Goal: Task Accomplishment & Management: Manage account settings

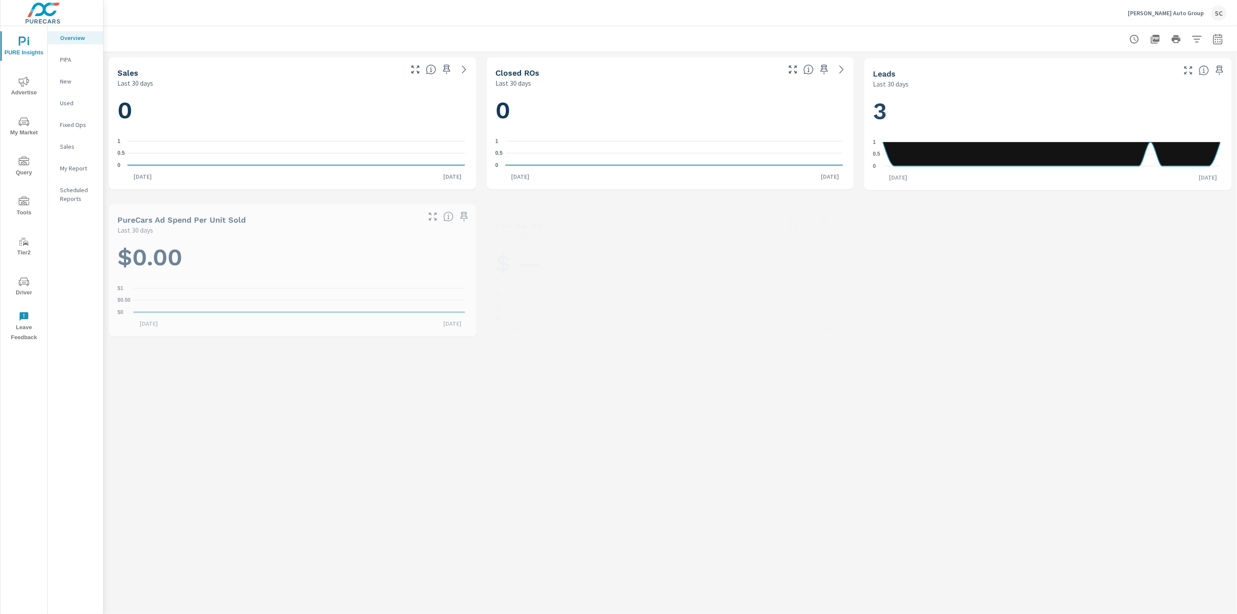
scroll to position [0, 0]
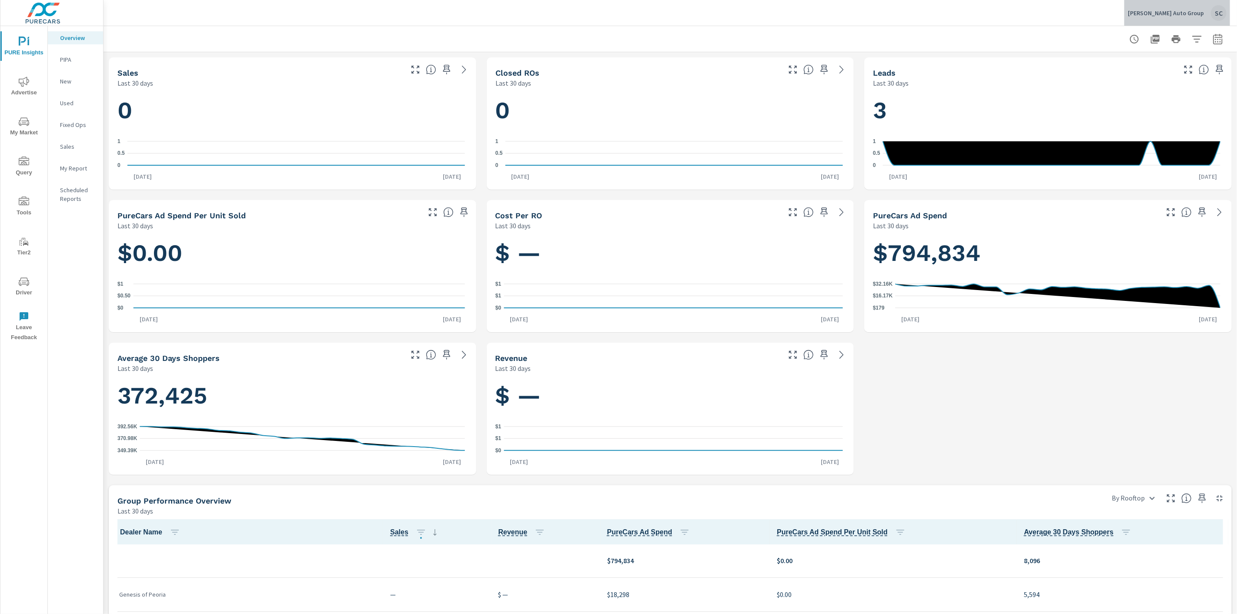
click at [1216, 13] on div "SC" at bounding box center [1219, 13] width 16 height 16
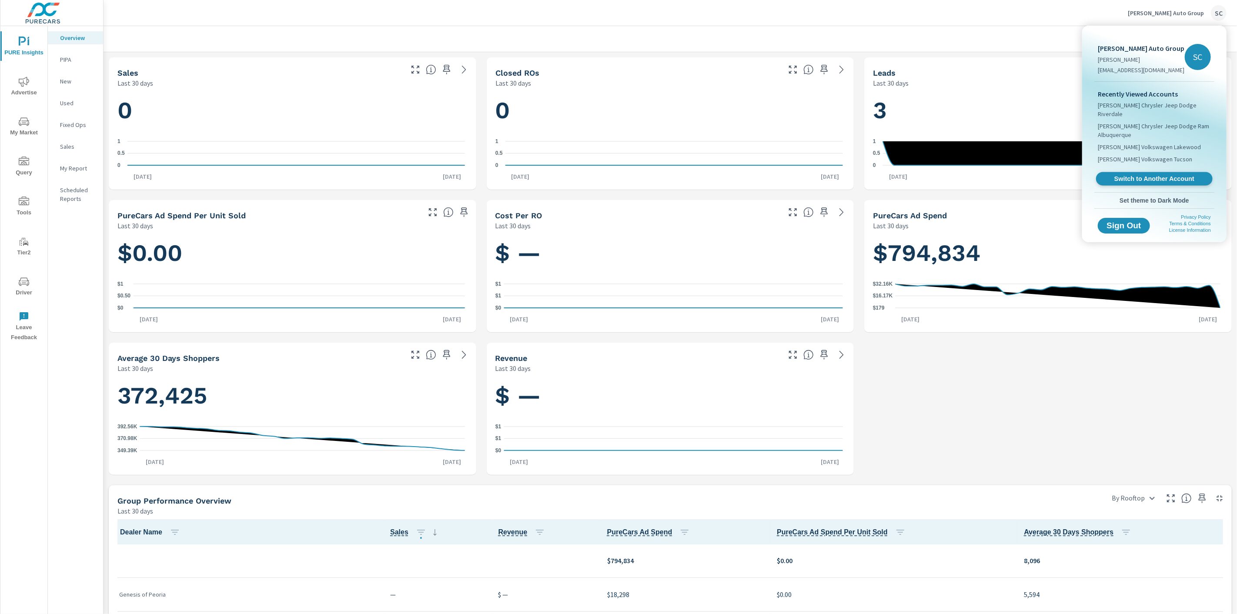
click at [1177, 179] on span "Switch to Another Account" at bounding box center [1154, 179] width 107 height 8
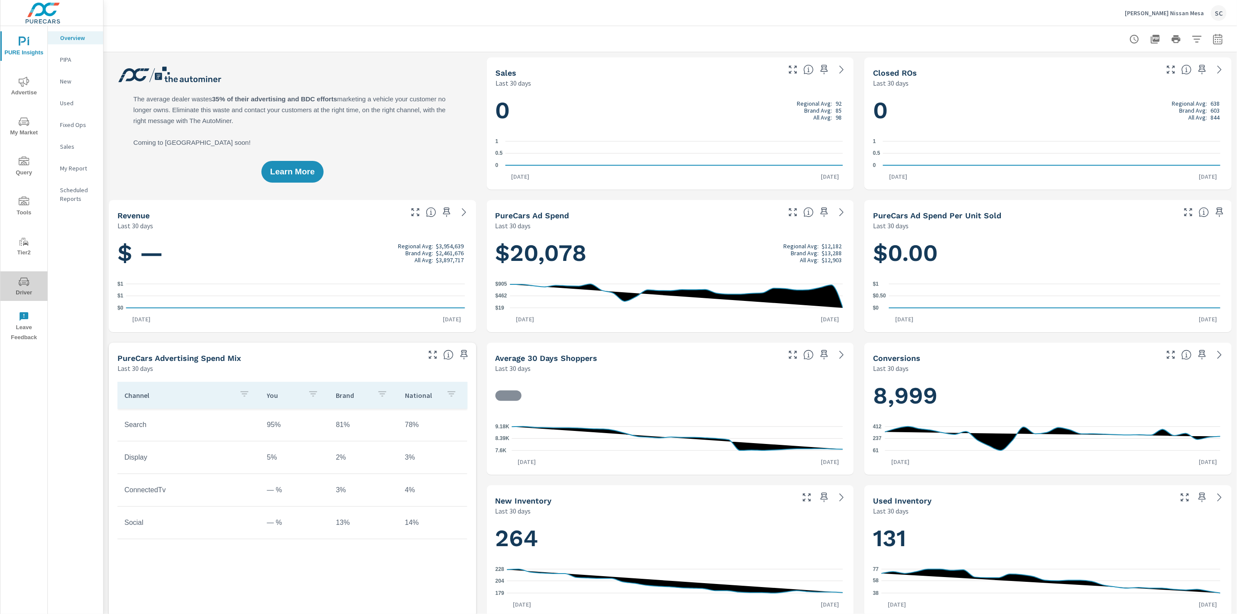
click at [22, 289] on span "Driver" at bounding box center [24, 287] width 42 height 21
